Goal: Transaction & Acquisition: Purchase product/service

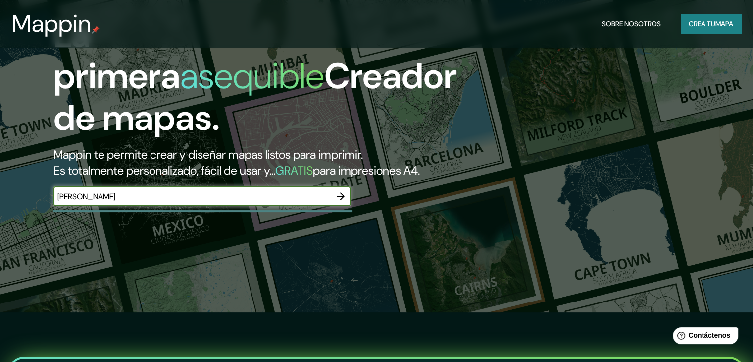
type input "asunción"
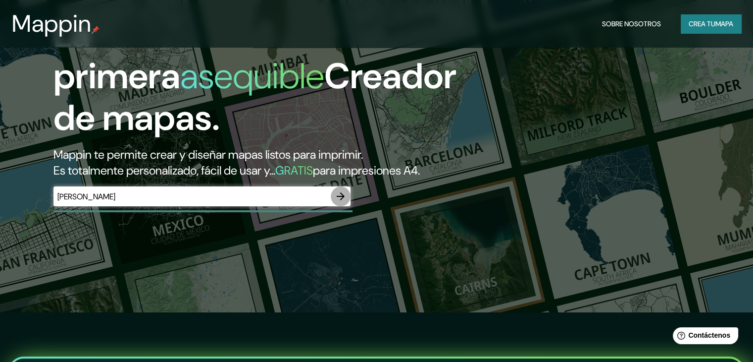
click at [336, 202] on icon "button" at bounding box center [341, 196] width 12 height 12
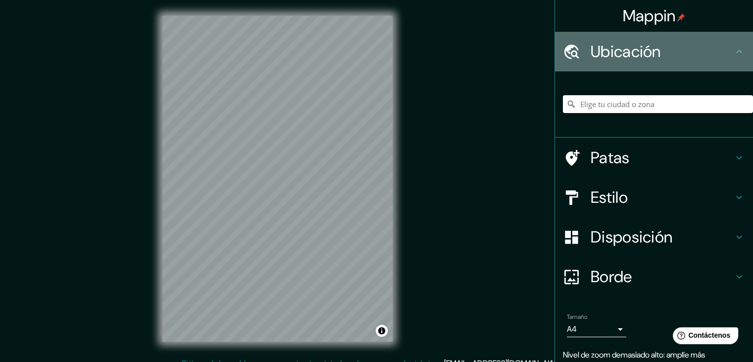
click at [637, 54] on font "Ubicación" at bounding box center [626, 51] width 70 height 21
click at [734, 54] on icon at bounding box center [740, 52] width 12 height 12
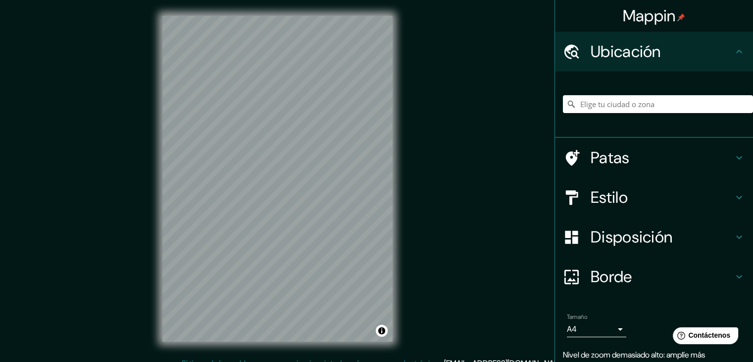
click at [126, 278] on div "Mappin Ubicación Patas Estilo Disposición Borde Elige un borde. Consejo : puede…" at bounding box center [376, 186] width 753 height 373
click at [237, 361] on html "Mappin Ubicación Patas Estilo Disposición Borde Elige un borde. Consejo : puede…" at bounding box center [376, 181] width 753 height 362
click at [622, 94] on div at bounding box center [658, 104] width 190 height 50
click at [612, 102] on input "Elige tu ciudad o zona" at bounding box center [658, 104] width 190 height 18
click at [654, 107] on input "Asunción, Paraguay" at bounding box center [658, 104] width 190 height 18
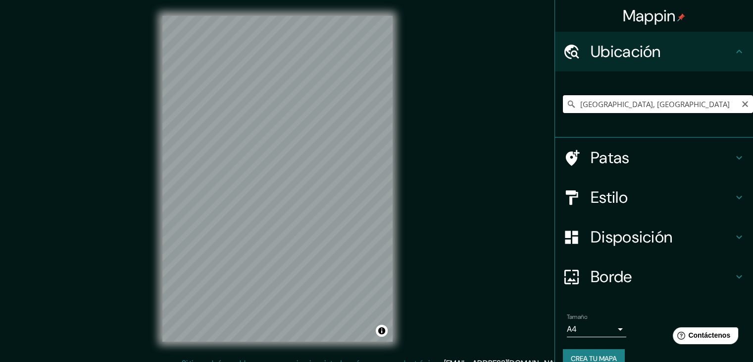
drag, startPoint x: 654, startPoint y: 106, endPoint x: 559, endPoint y: 106, distance: 95.6
click at [563, 106] on div "Asunción, Paraguay" at bounding box center [658, 104] width 190 height 18
click at [716, 108] on input "Gral. José Eduvigis Díaz, Ñeembucú, Paraguay" at bounding box center [658, 104] width 190 height 18
click at [694, 105] on input "Gral. José Eduvigis Díaz, Ñeembucú, Paraguay" at bounding box center [658, 104] width 190 height 18
click at [694, 104] on input "Gral. José Eduvigis Díaz, Ñeembucú, Paraguay" at bounding box center [658, 104] width 190 height 18
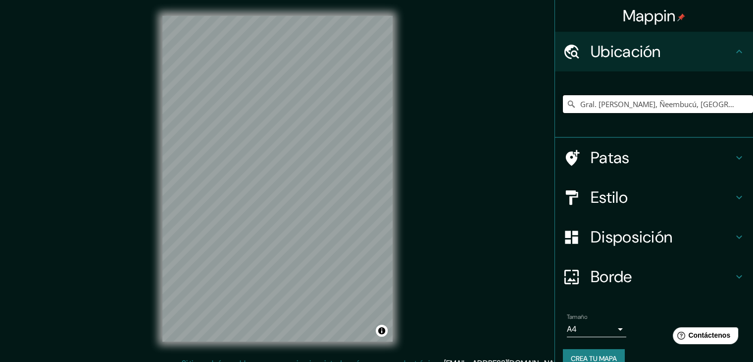
drag, startPoint x: 698, startPoint y: 104, endPoint x: 522, endPoint y: 106, distance: 176.4
click at [527, 106] on div "Mappin Ubicación Gral. José Eduvigis Díaz, Ñeembucú, Paraguay Gral. José Eduvig…" at bounding box center [376, 186] width 753 height 373
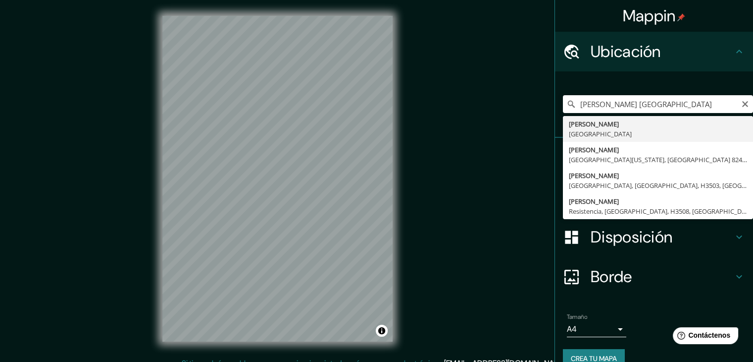
type input "Asunción, Paraguay"
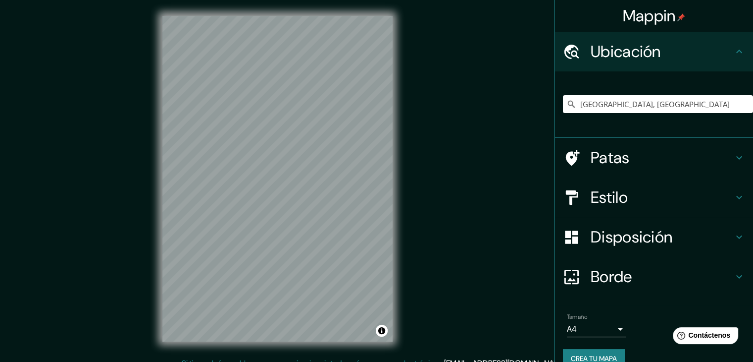
click at [394, 125] on div "© Mapbox © OpenStreetMap Improve this map" at bounding box center [278, 178] width 262 height 357
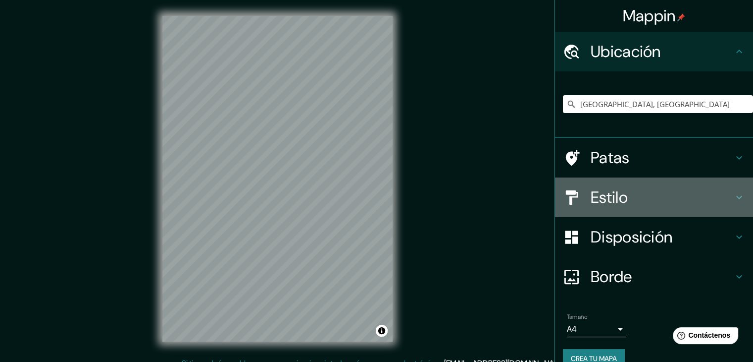
click at [610, 197] on font "Estilo" at bounding box center [609, 197] width 37 height 21
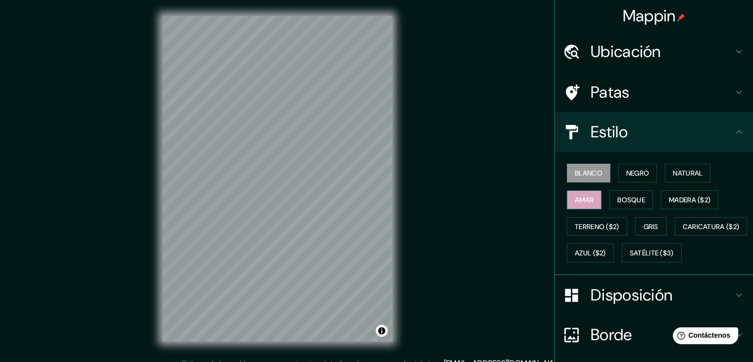
click at [584, 203] on font "Amar" at bounding box center [584, 199] width 19 height 9
click at [618, 203] on font "Bosque" at bounding box center [632, 199] width 28 height 9
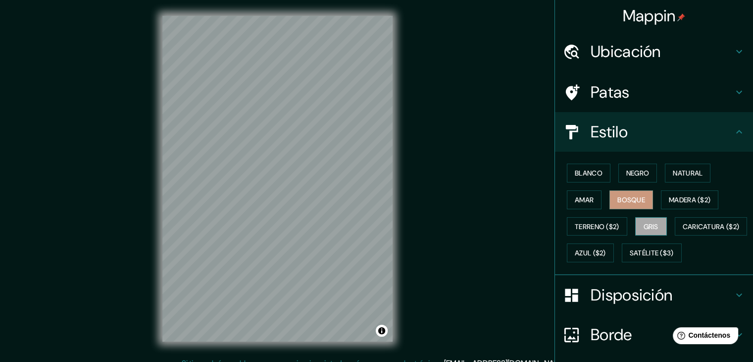
click at [636, 226] on button "Gris" at bounding box center [652, 226] width 32 height 19
click at [683, 231] on font "Caricatura ($2)" at bounding box center [711, 226] width 57 height 9
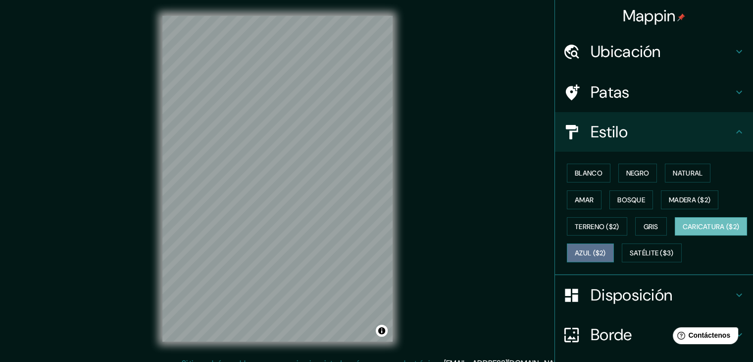
click at [614, 255] on button "Azul ($2)" at bounding box center [590, 252] width 47 height 19
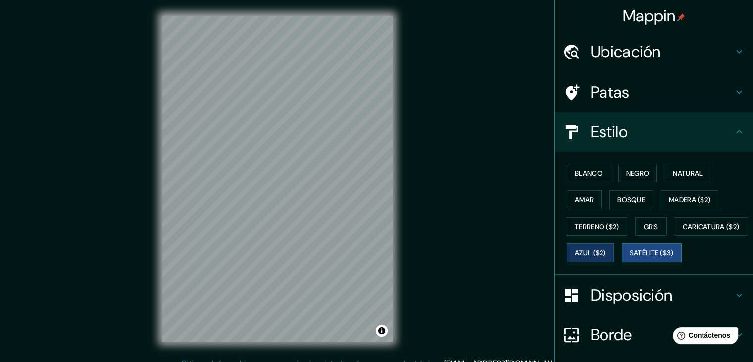
click at [630, 259] on font "Satélite ($3)" at bounding box center [652, 252] width 44 height 13
click at [591, 203] on button "Amar" at bounding box center [584, 199] width 35 height 19
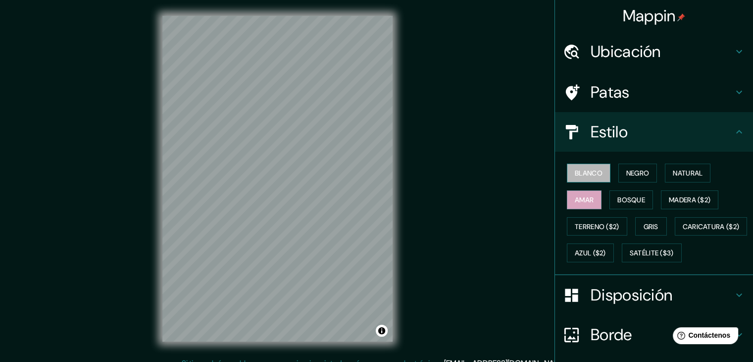
click at [589, 178] on button "Blanco" at bounding box center [589, 172] width 44 height 19
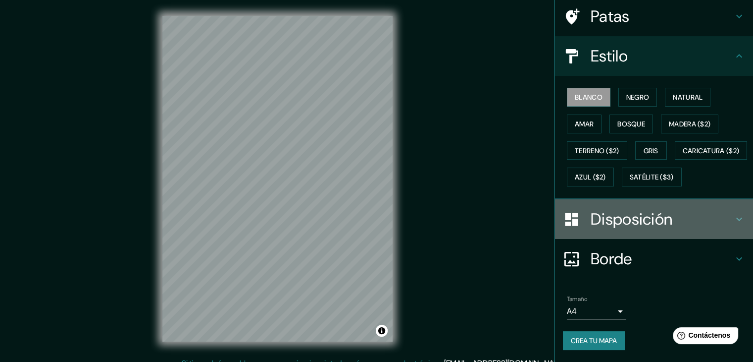
click at [635, 216] on font "Disposición" at bounding box center [632, 219] width 82 height 21
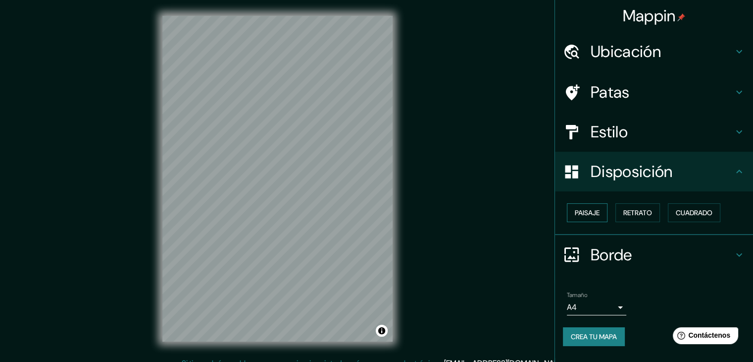
click at [588, 211] on font "Paisaje" at bounding box center [587, 212] width 25 height 9
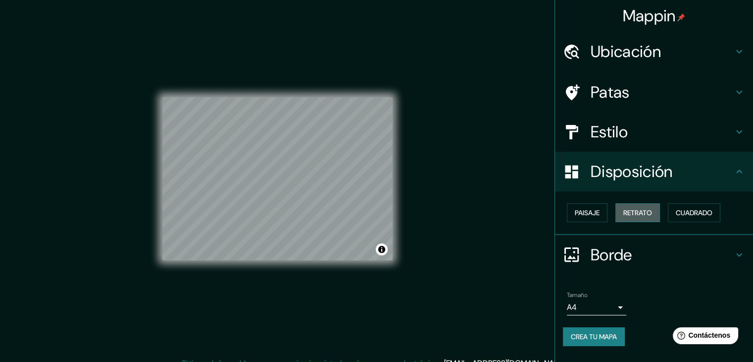
click at [652, 215] on font "Retrato" at bounding box center [638, 212] width 29 height 9
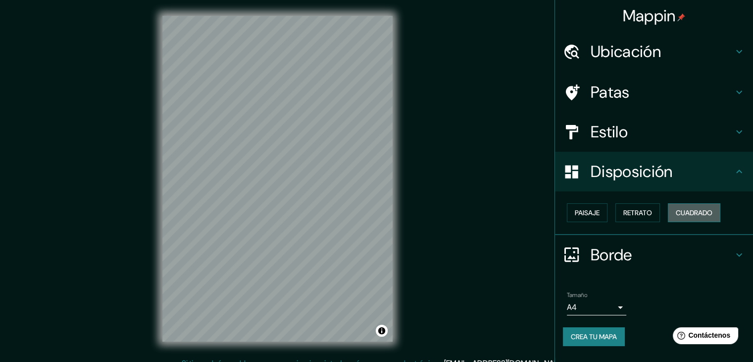
click at [694, 215] on font "Cuadrado" at bounding box center [694, 212] width 37 height 9
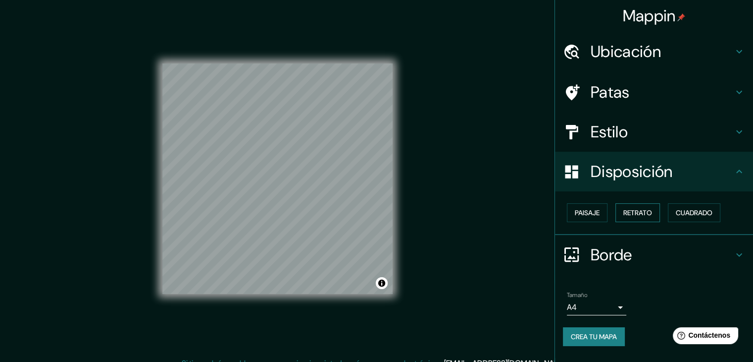
drag, startPoint x: 610, startPoint y: 214, endPoint x: 629, endPoint y: 211, distance: 19.6
click at [610, 214] on div "Paisaje Retrato Cuadrado" at bounding box center [658, 212] width 190 height 27
click at [651, 211] on font "Retrato" at bounding box center [638, 212] width 29 height 9
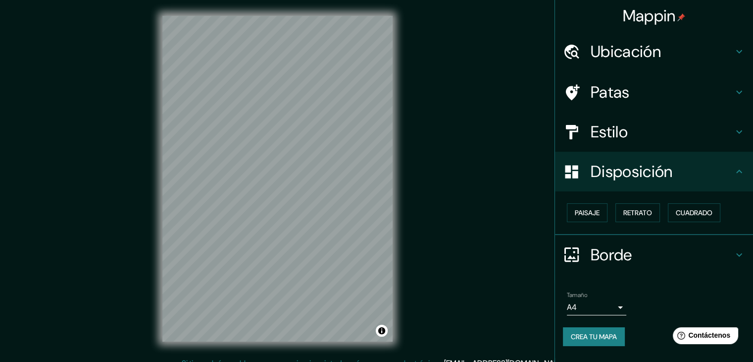
click at [631, 86] on h4 "Patas" at bounding box center [662, 92] width 143 height 20
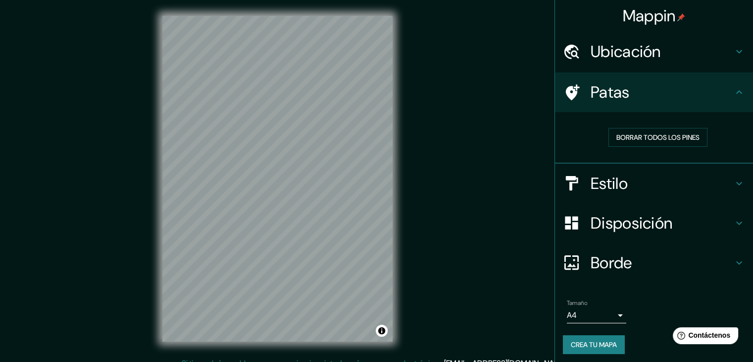
click at [701, 62] on div "Ubicación" at bounding box center [654, 52] width 198 height 40
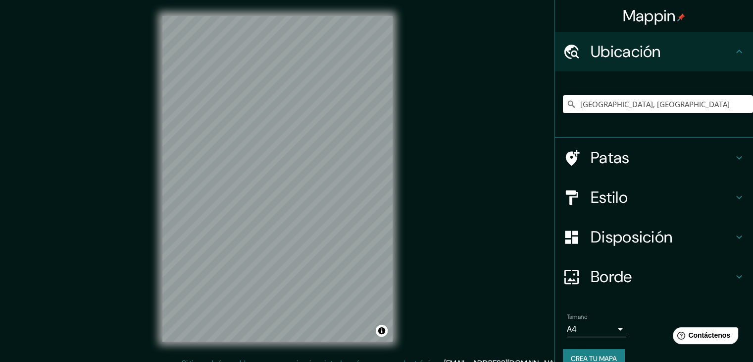
click at [478, 173] on div "Mappin Ubicación Asunción, Paraguay Patas Estilo Disposición Borde Elige un bor…" at bounding box center [376, 186] width 753 height 373
click at [464, 171] on div "Mappin Ubicación Asunción, Paraguay Patas Estilo Disposición Borde Elige un bor…" at bounding box center [376, 186] width 753 height 373
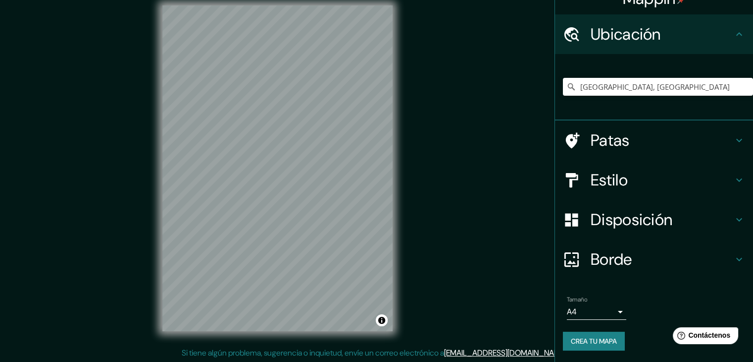
scroll to position [11, 0]
click at [628, 183] on h4 "Estilo" at bounding box center [662, 180] width 143 height 20
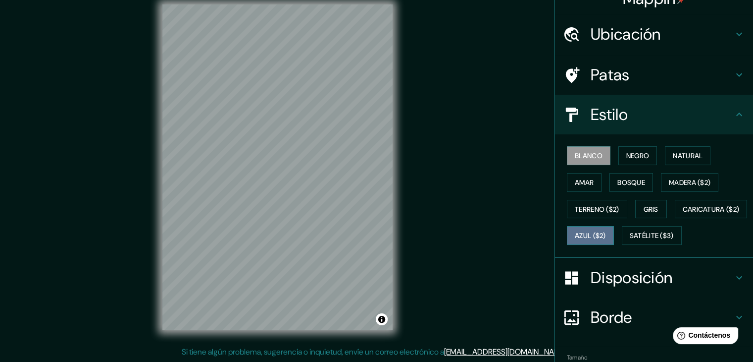
click at [606, 232] on font "Azul ($2)" at bounding box center [590, 235] width 31 height 9
drag, startPoint x: 657, startPoint y: 232, endPoint x: 683, endPoint y: 241, distance: 27.6
click at [614, 241] on button "Azul ($2)" at bounding box center [590, 235] width 47 height 19
click at [581, 153] on font "Blanco" at bounding box center [589, 155] width 28 height 9
click at [527, 156] on div "Mappin Ubicación Asunción, Paraguay Patas Estilo Blanco Negro Natural Amar Bosq…" at bounding box center [376, 175] width 753 height 373
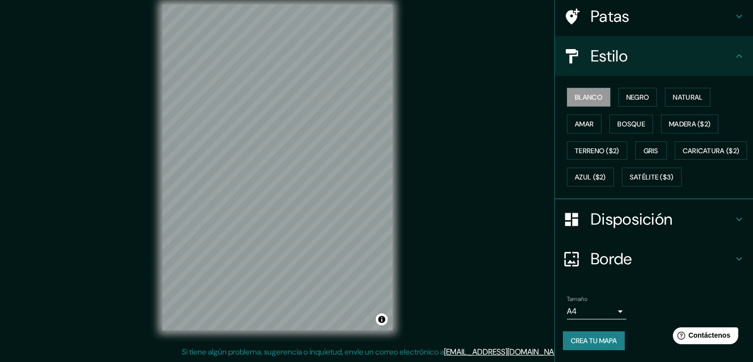
scroll to position [100, 0]
click at [607, 346] on font "Crea tu mapa" at bounding box center [594, 340] width 46 height 13
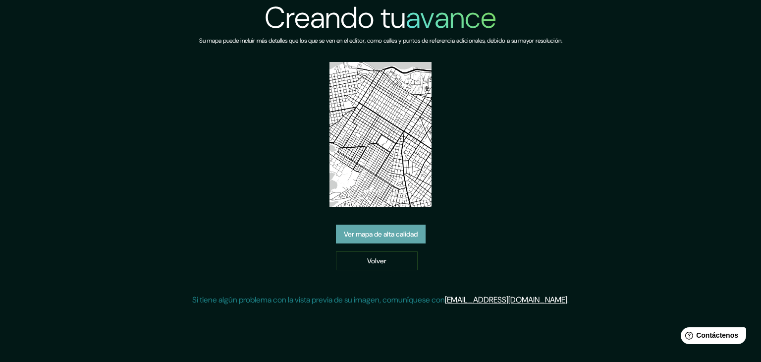
click at [388, 233] on font "Ver mapa de alta calidad" at bounding box center [381, 233] width 74 height 9
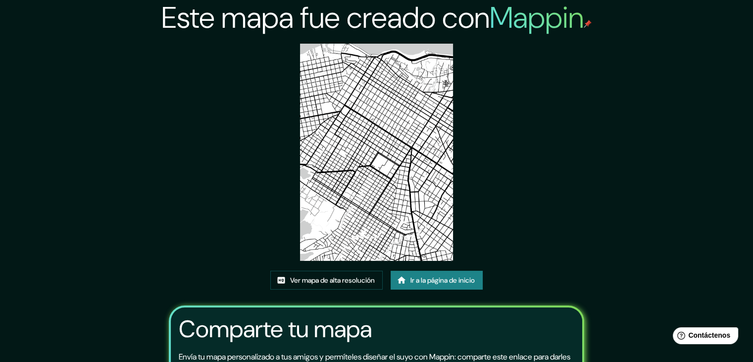
click at [425, 117] on img at bounding box center [377, 152] width 154 height 217
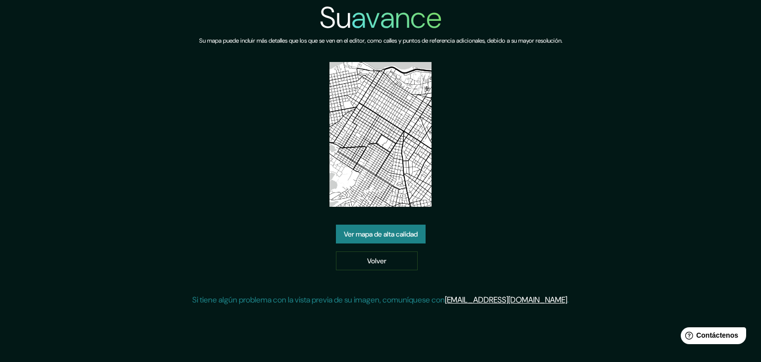
click at [371, 123] on img at bounding box center [380, 134] width 103 height 145
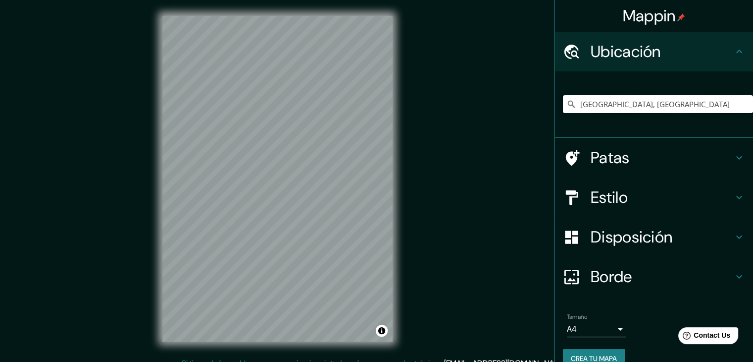
click at [651, 99] on input "[GEOGRAPHIC_DATA], [GEOGRAPHIC_DATA]" at bounding box center [658, 104] width 190 height 18
click at [638, 108] on input "[GEOGRAPHIC_DATA], [GEOGRAPHIC_DATA]" at bounding box center [658, 104] width 190 height 18
click at [646, 107] on input "[GEOGRAPHIC_DATA], [GEOGRAPHIC_DATA]" at bounding box center [658, 104] width 190 height 18
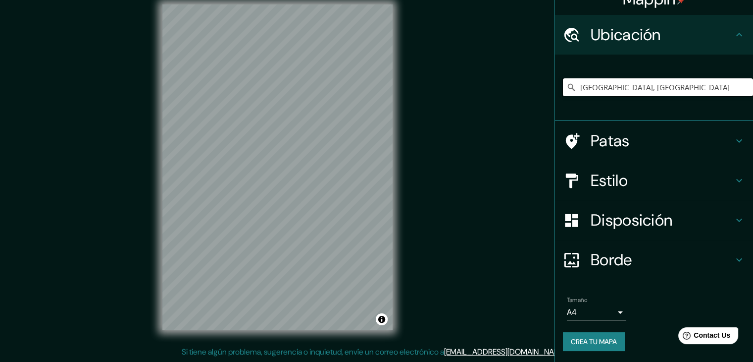
scroll to position [17, 0]
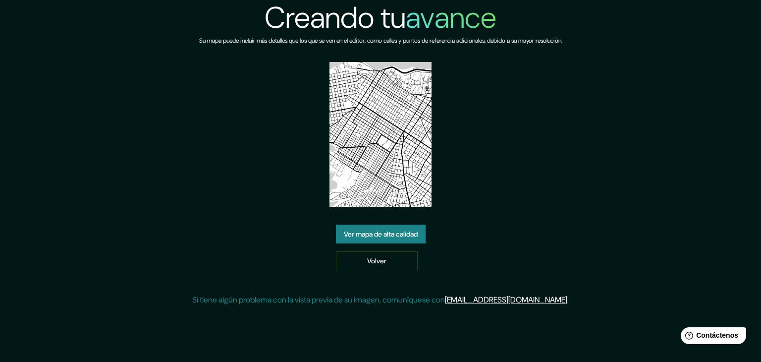
click at [384, 234] on font "Ver mapa de alta calidad" at bounding box center [381, 233] width 74 height 9
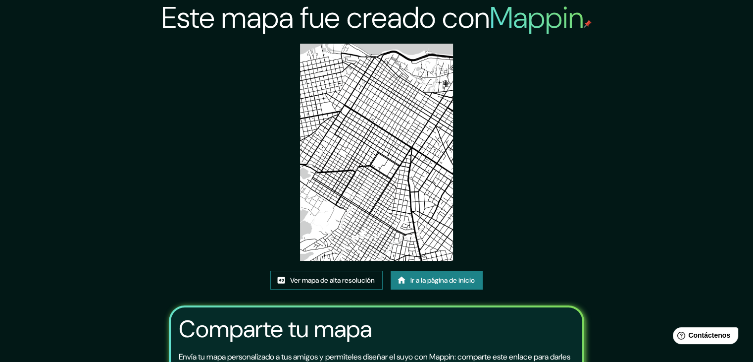
click at [363, 281] on font "Ver mapa de alta resolución" at bounding box center [332, 279] width 85 height 9
